Goal: Share content: Share content

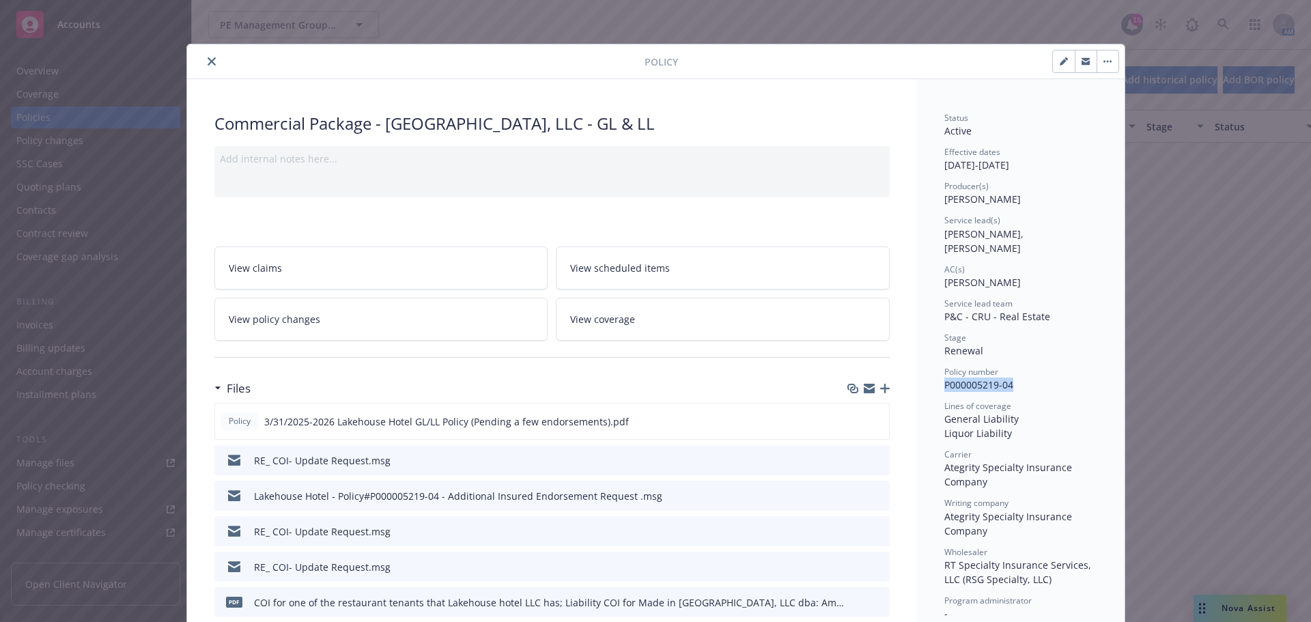
scroll to position [1639, 0]
click at [208, 59] on icon "close" at bounding box center [212, 61] width 8 height 8
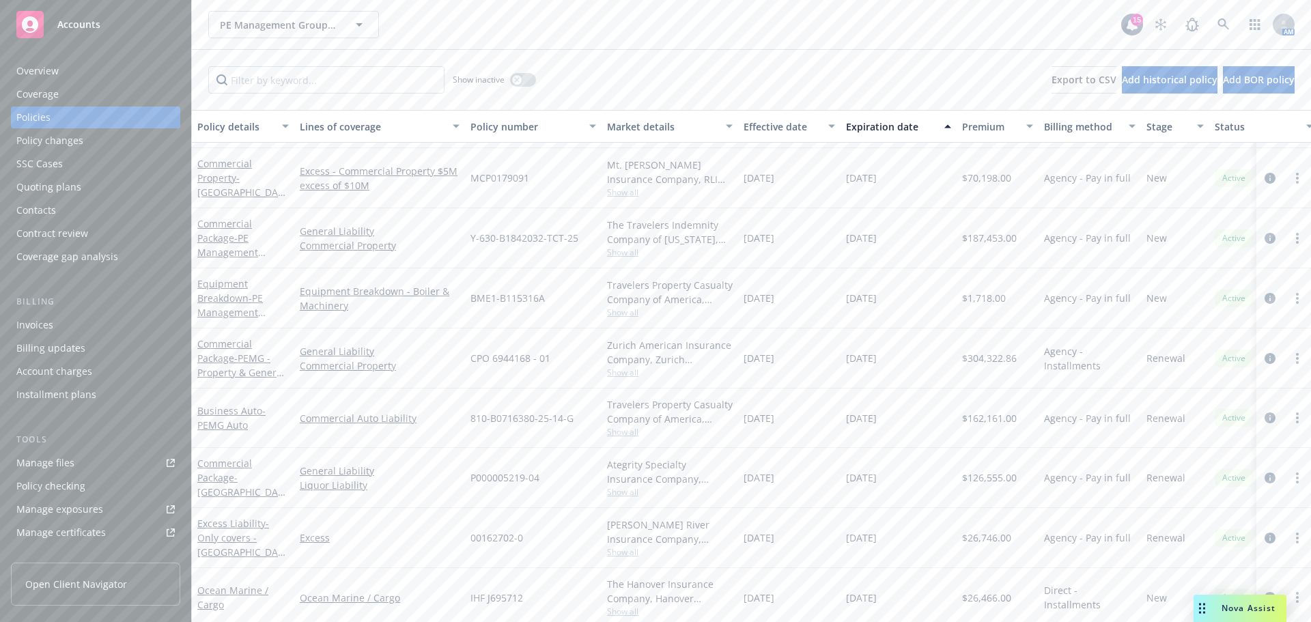
click at [83, 190] on div "Quoting plans" at bounding box center [95, 187] width 158 height 22
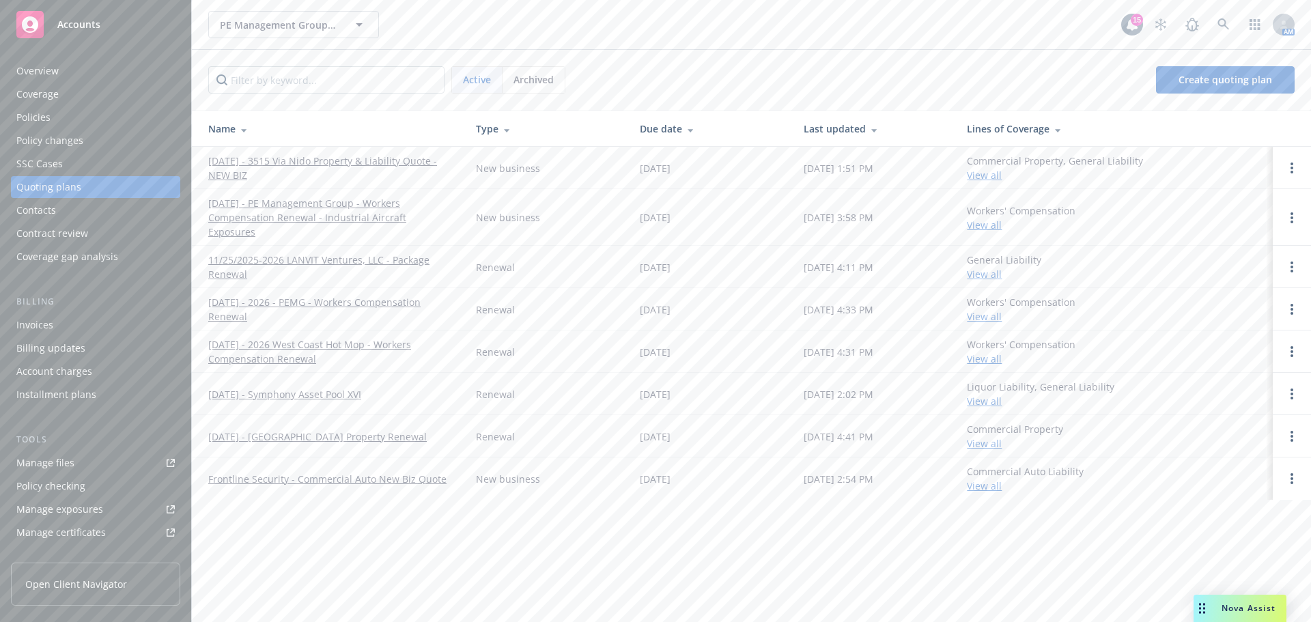
click at [383, 156] on link "9/30/2025 - 3515 Via Nido Property & Liability Quote - NEW BIZ" at bounding box center [331, 168] width 246 height 29
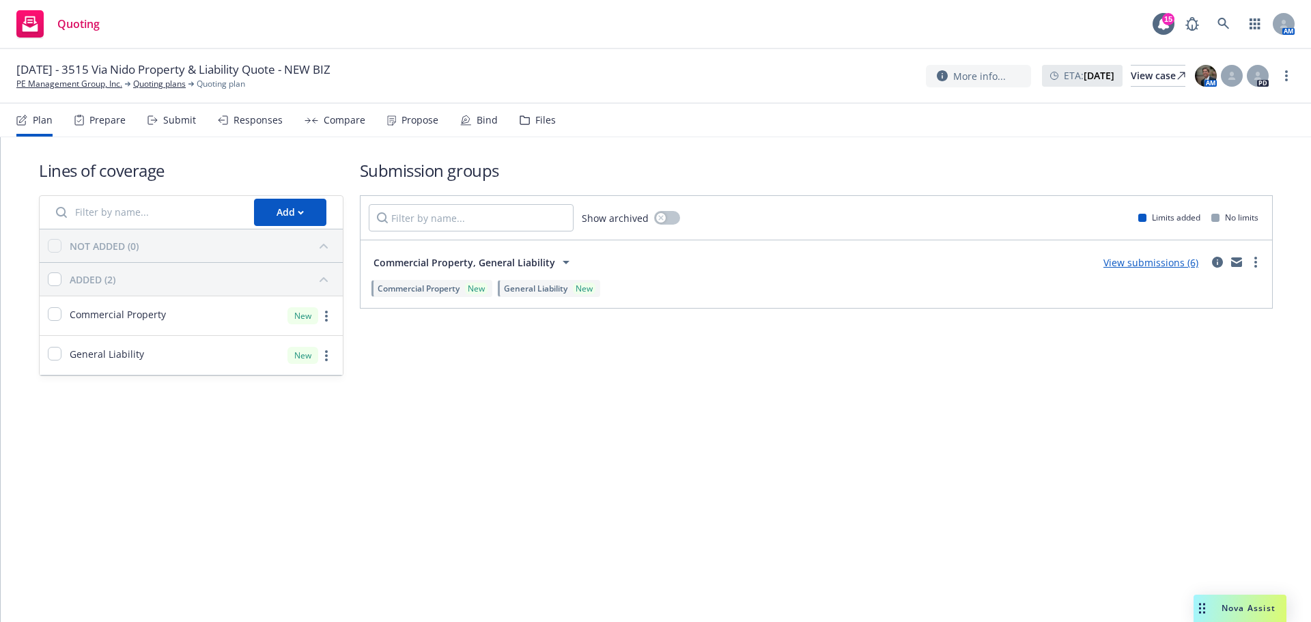
click at [1138, 262] on link "View submissions (6)" at bounding box center [1151, 262] width 95 height 13
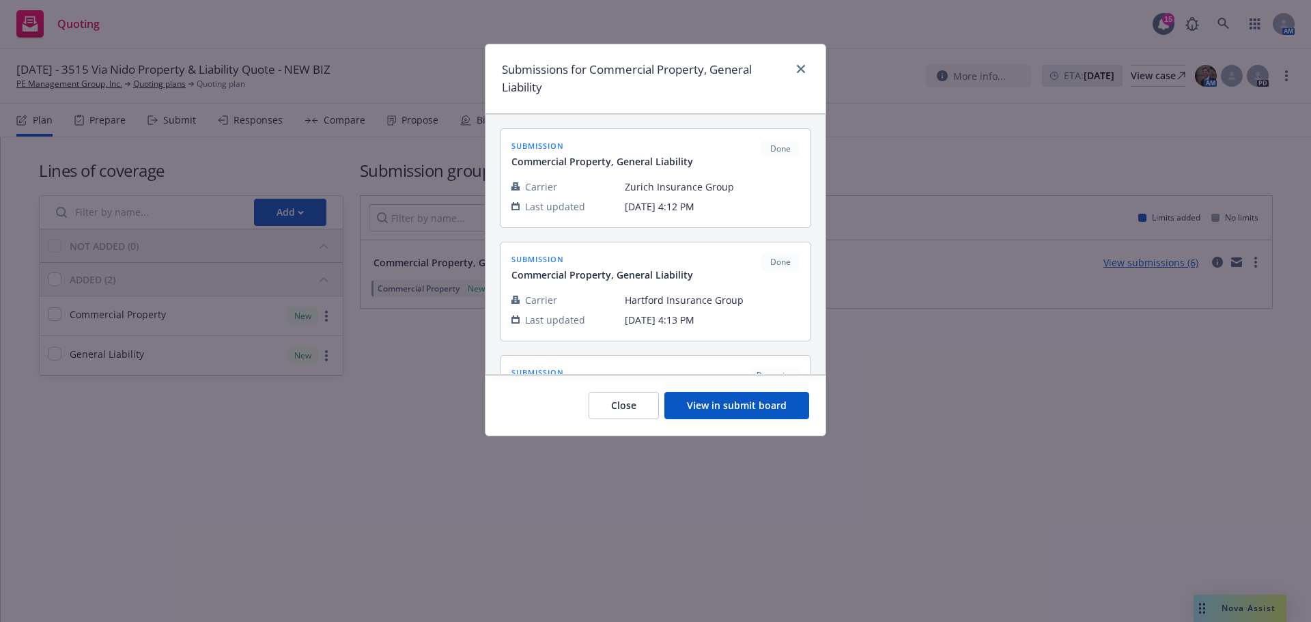
click at [769, 402] on button "View in submit board" at bounding box center [736, 405] width 145 height 27
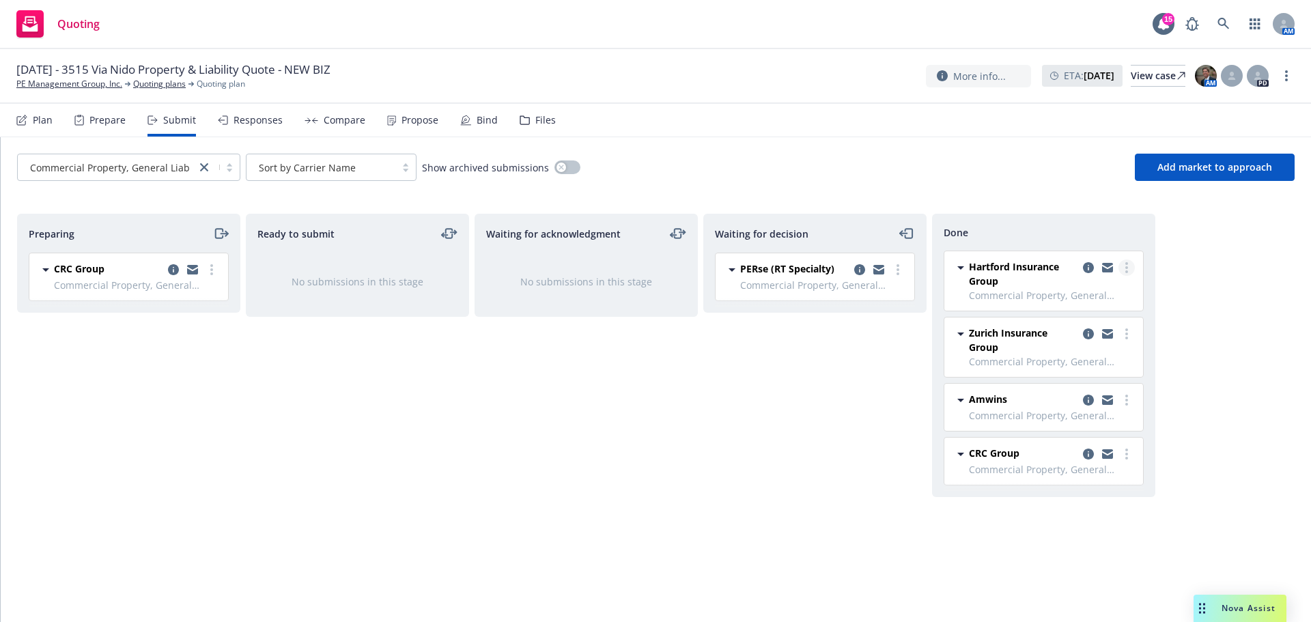
click at [1131, 269] on link "more" at bounding box center [1127, 268] width 16 height 16
click at [1240, 270] on div "Preparing CRC Group Commercial Property, General Liability Tuesday, September 1…" at bounding box center [656, 404] width 1278 height 380
click at [238, 115] on div "Responses" at bounding box center [258, 120] width 49 height 11
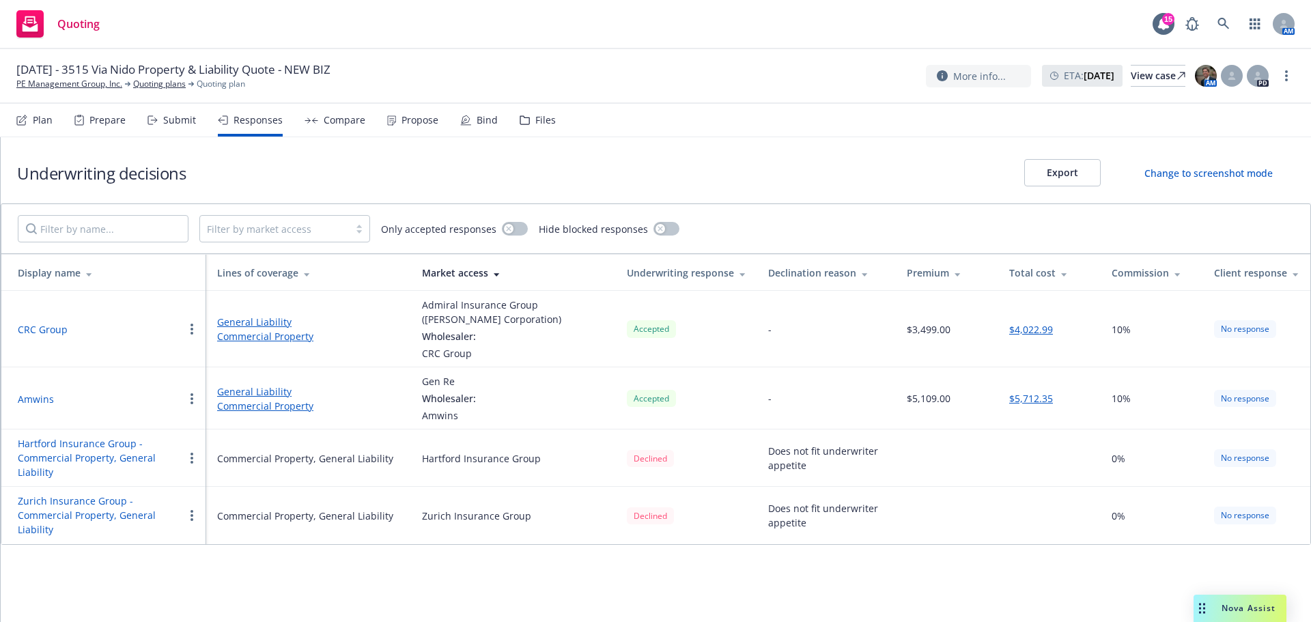
click at [529, 113] on div "Files" at bounding box center [538, 120] width 36 height 33
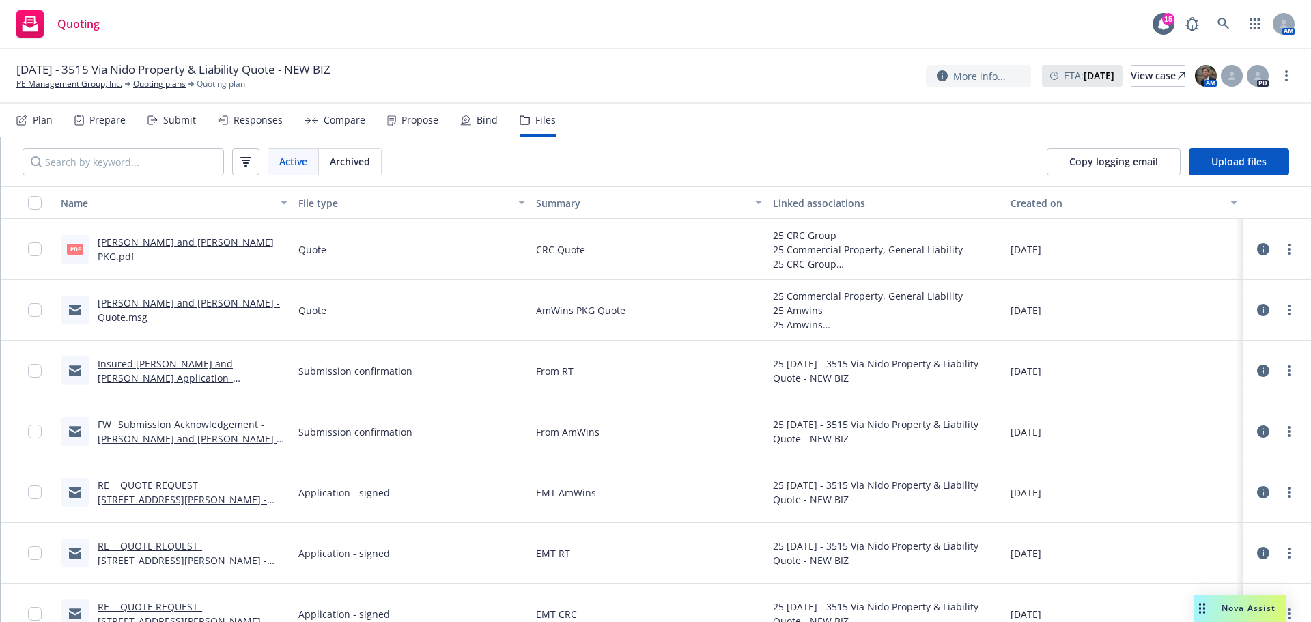
click at [190, 313] on link "Kevin and Jessica Chitwood - Quote.msg" at bounding box center [189, 309] width 182 height 27
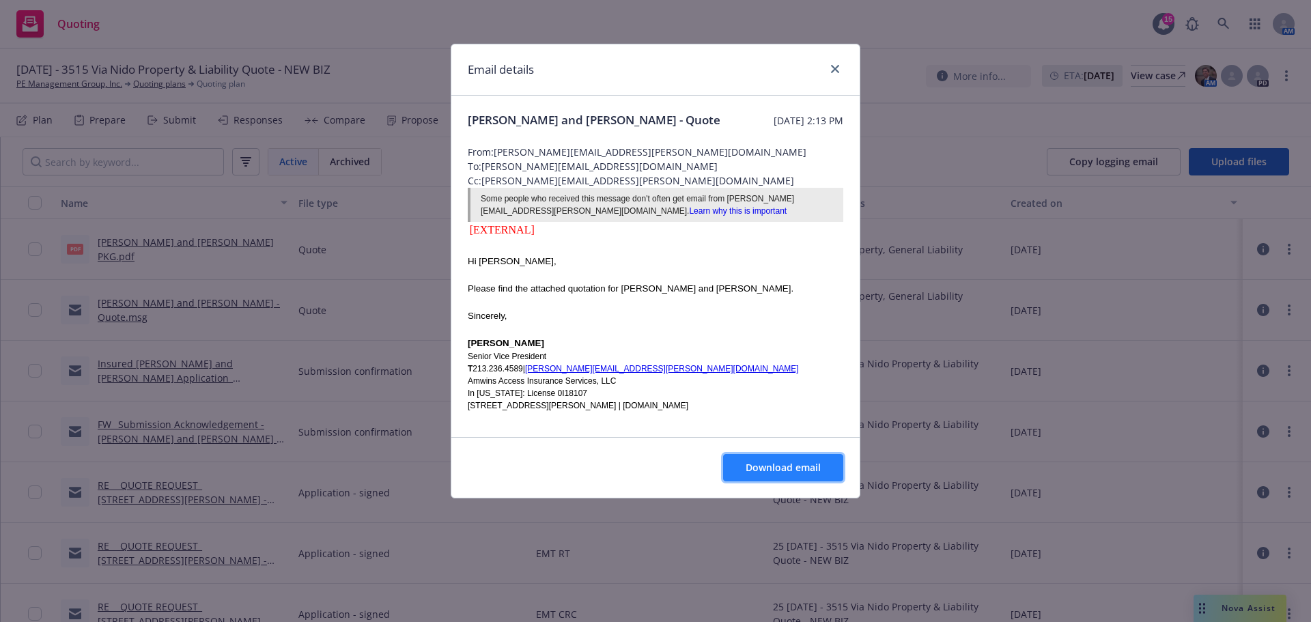
click at [790, 463] on span "Download email" at bounding box center [783, 467] width 75 height 13
click at [832, 70] on icon "close" at bounding box center [835, 69] width 8 height 8
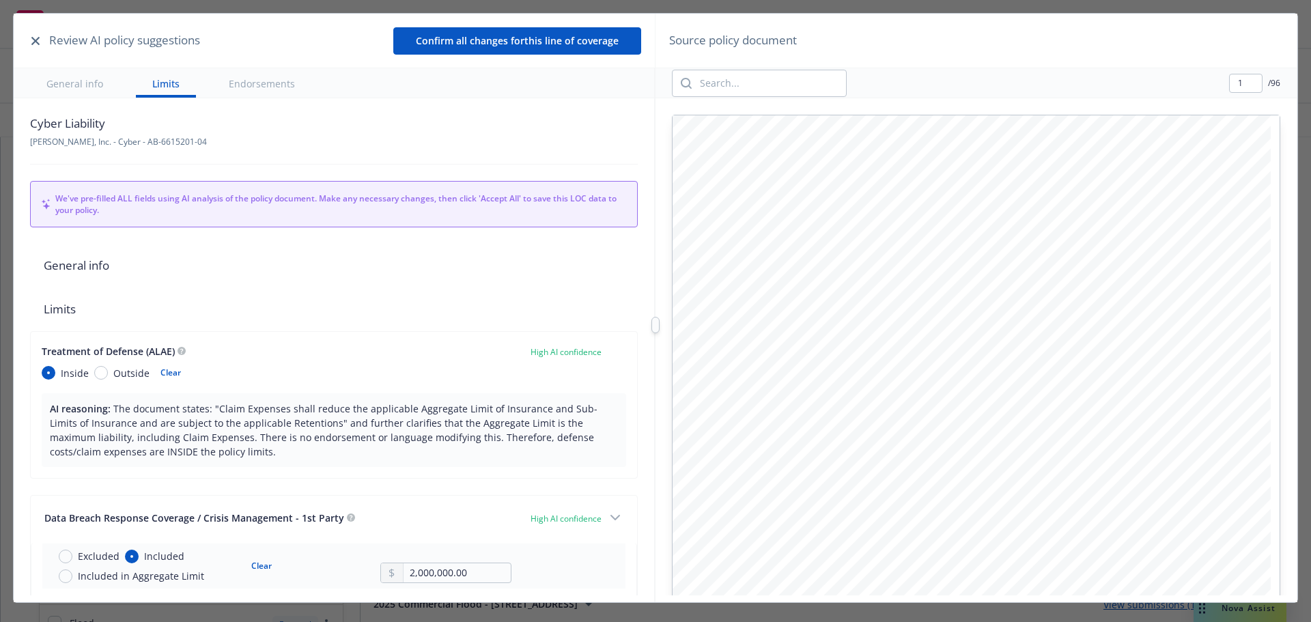
click at [39, 42] on icon "button" at bounding box center [35, 41] width 8 height 8
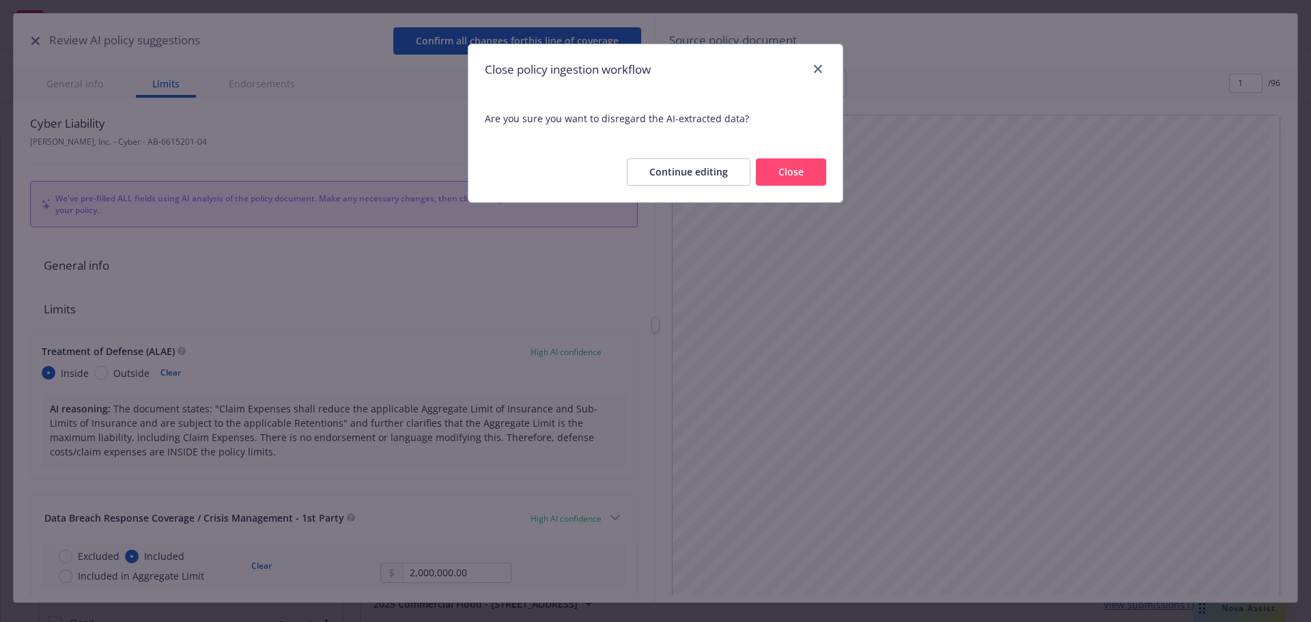
click at [803, 169] on button "Close" at bounding box center [791, 171] width 70 height 27
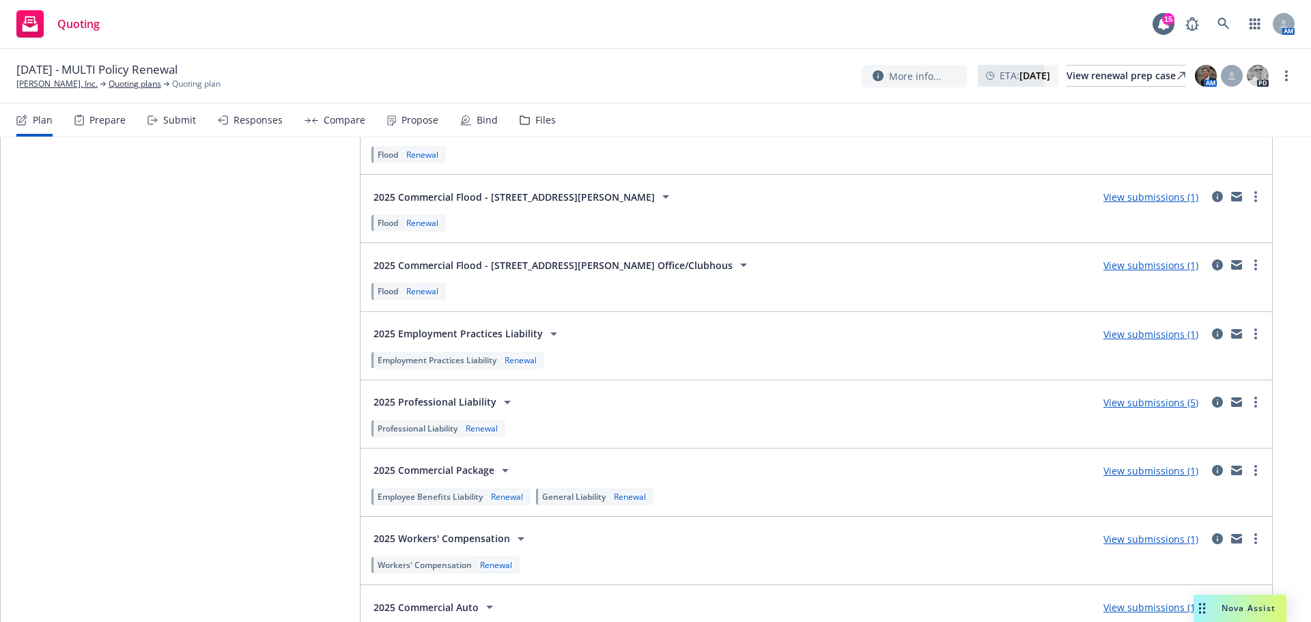
scroll to position [2482, 0]
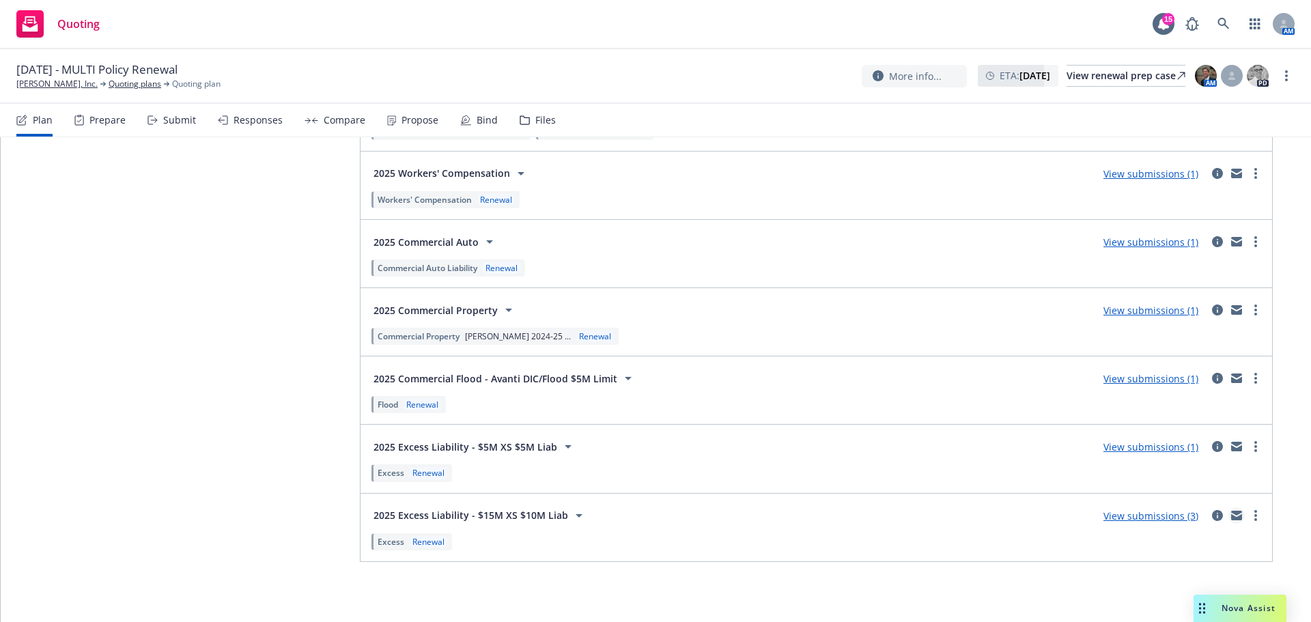
click at [1231, 515] on icon "mail" at bounding box center [1236, 516] width 11 height 10
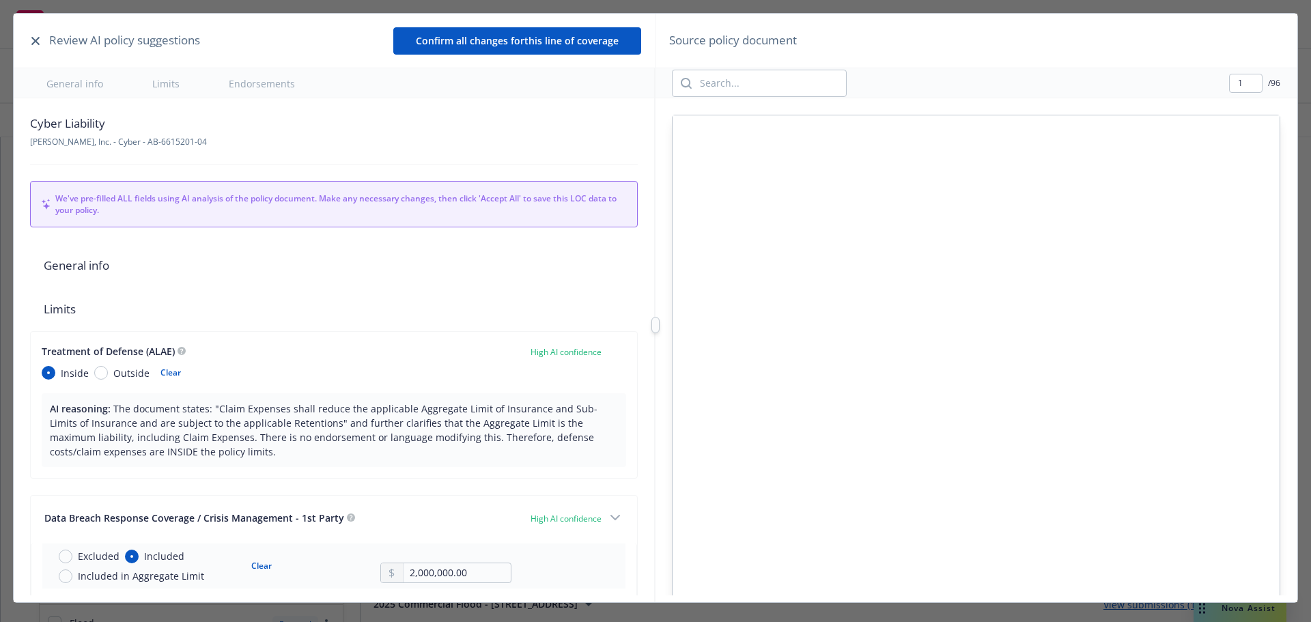
type textarea "x"
